Goal: Information Seeking & Learning: Learn about a topic

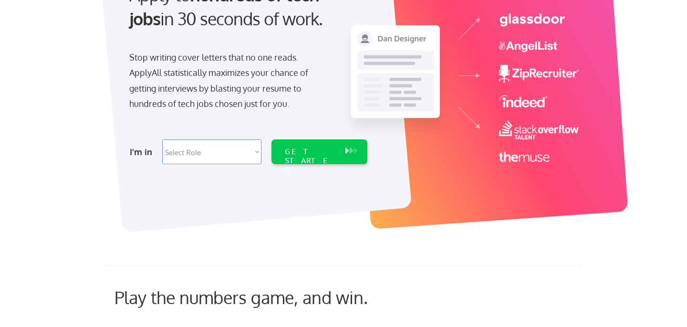
scroll to position [127, 0]
click at [244, 152] on select "Select Role Software Engineering Product Management Customer Success Sales UI/U…" at bounding box center [211, 151] width 99 height 25
select select ""customer_support""
click at [311, 155] on div "GET STARTED" at bounding box center [310, 161] width 51 height 28
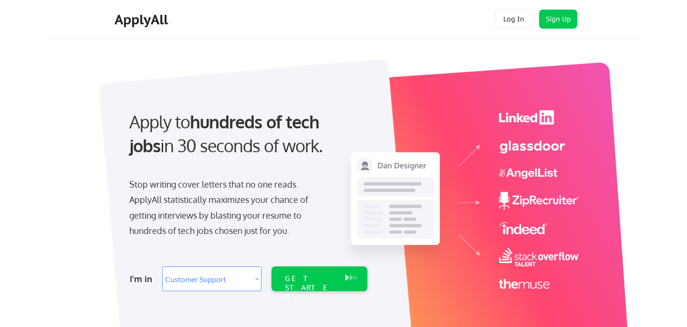
select select ""customer_support""
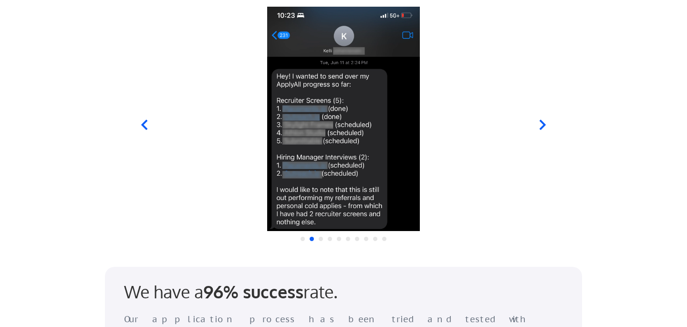
scroll to position [957, 0]
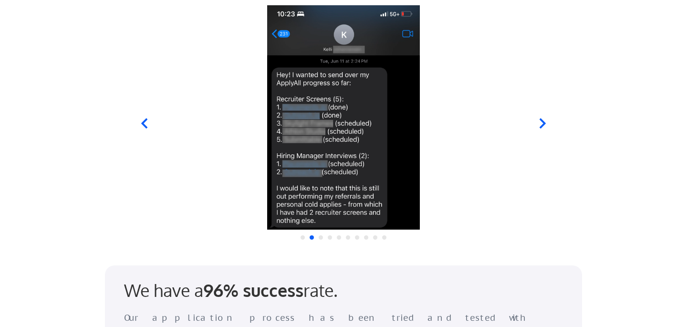
click at [542, 120] on icon at bounding box center [543, 123] width 6 height 10
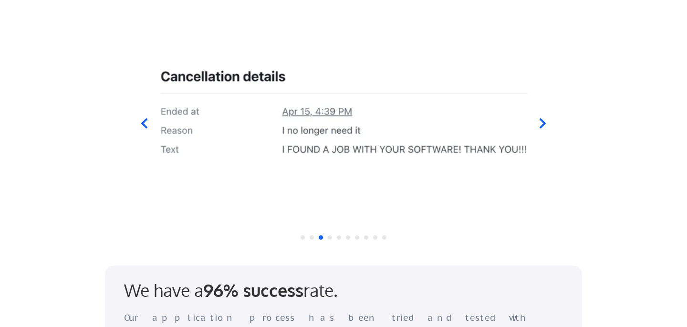
click at [542, 120] on icon at bounding box center [543, 123] width 6 height 10
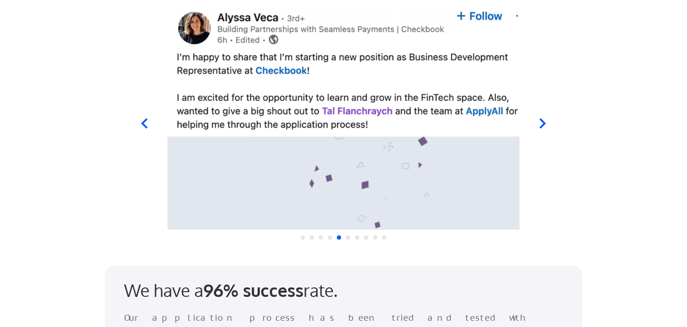
click at [542, 120] on icon at bounding box center [543, 123] width 6 height 10
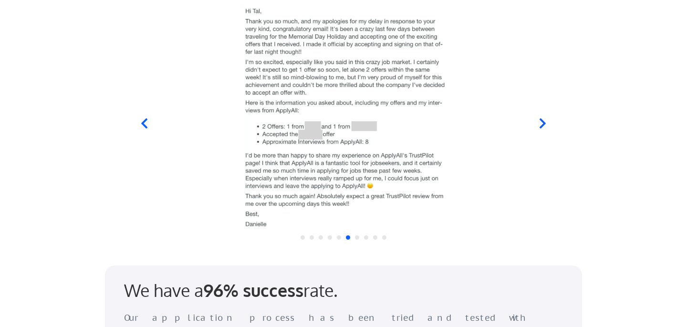
click at [542, 120] on icon at bounding box center [543, 123] width 6 height 10
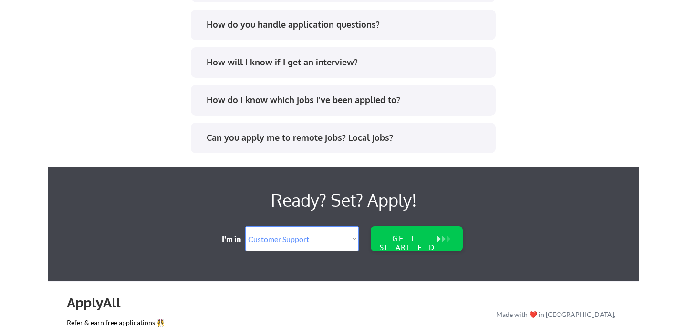
scroll to position [1948, 0]
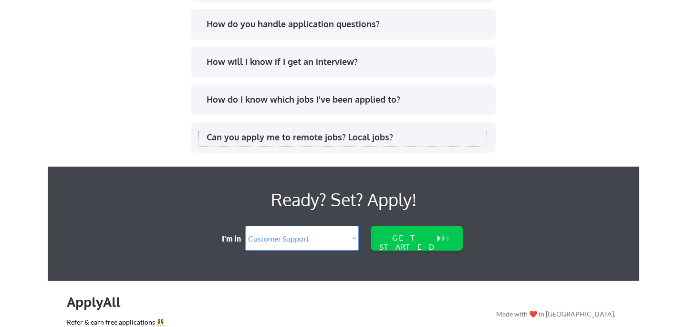
click at [400, 139] on div "Can you apply me to remote jobs? Local jobs?" at bounding box center [347, 137] width 280 height 12
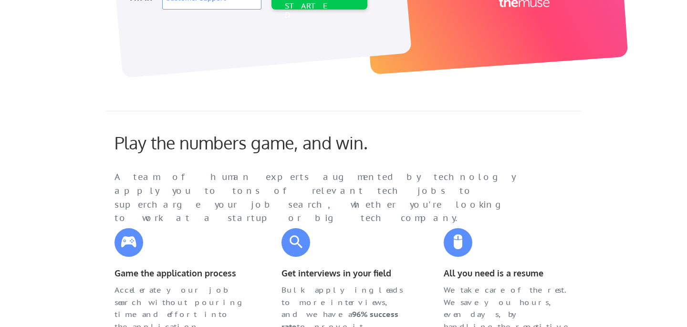
scroll to position [229, 0]
